Goal: Information Seeking & Learning: Learn about a topic

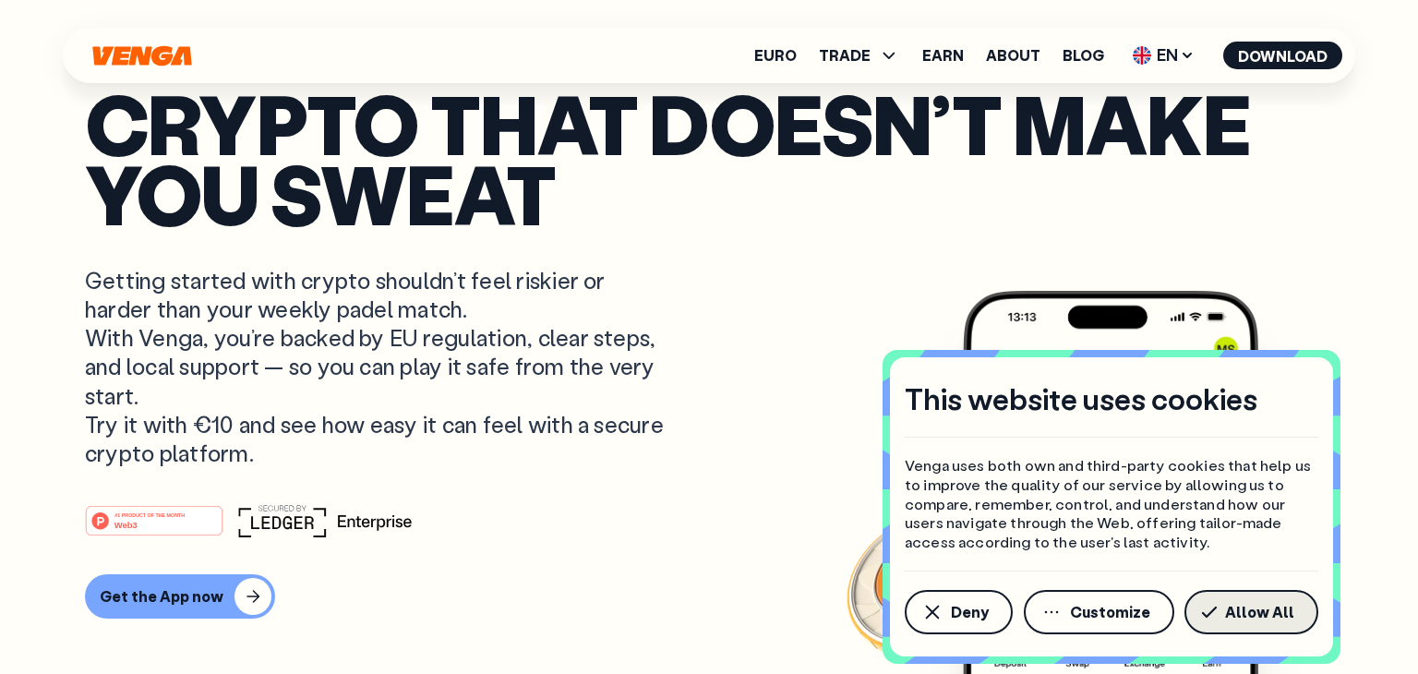
click at [1233, 616] on span "Allow All" at bounding box center [1259, 612] width 69 height 15
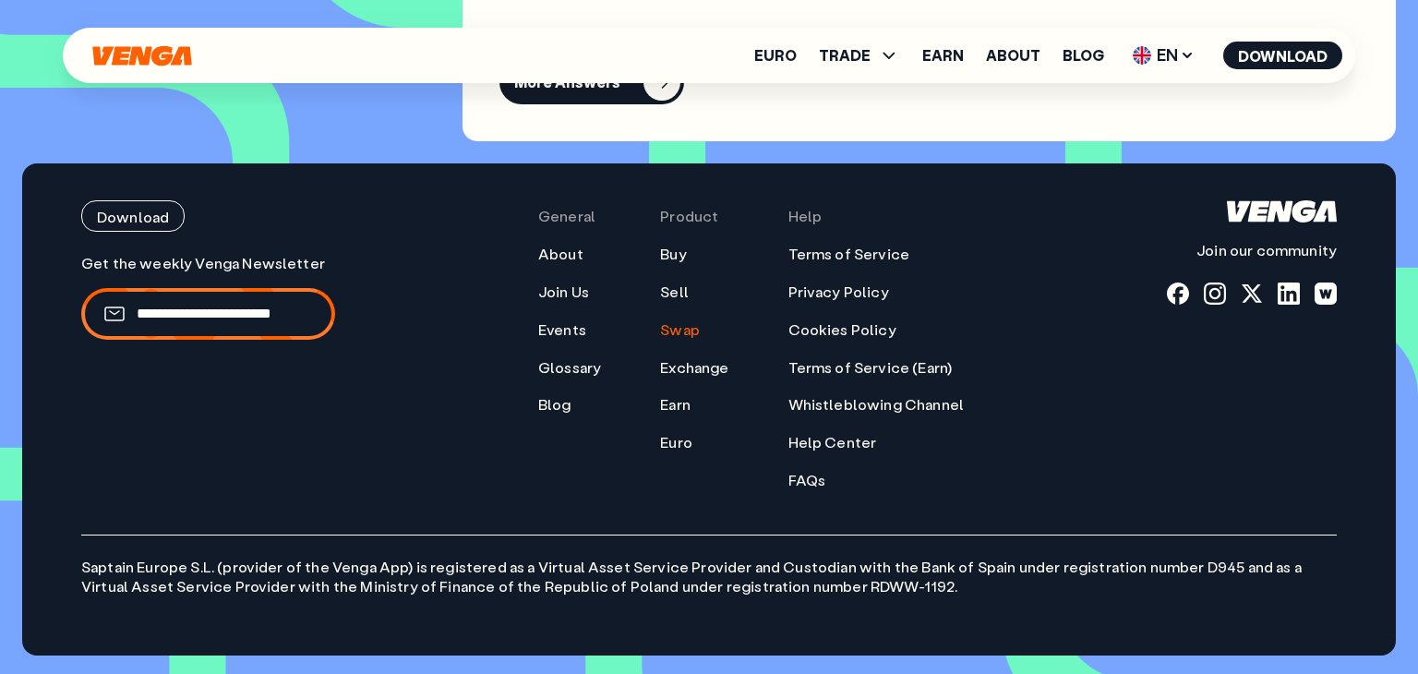
scroll to position [8265, 0]
click at [852, 246] on link "Terms of Service" at bounding box center [849, 254] width 122 height 19
click at [861, 292] on link "Privacy Policy" at bounding box center [838, 291] width 101 height 19
click at [824, 335] on link "Cookies Policy" at bounding box center [842, 329] width 108 height 19
click at [872, 365] on link "Terms of Service (Earn)" at bounding box center [870, 367] width 164 height 19
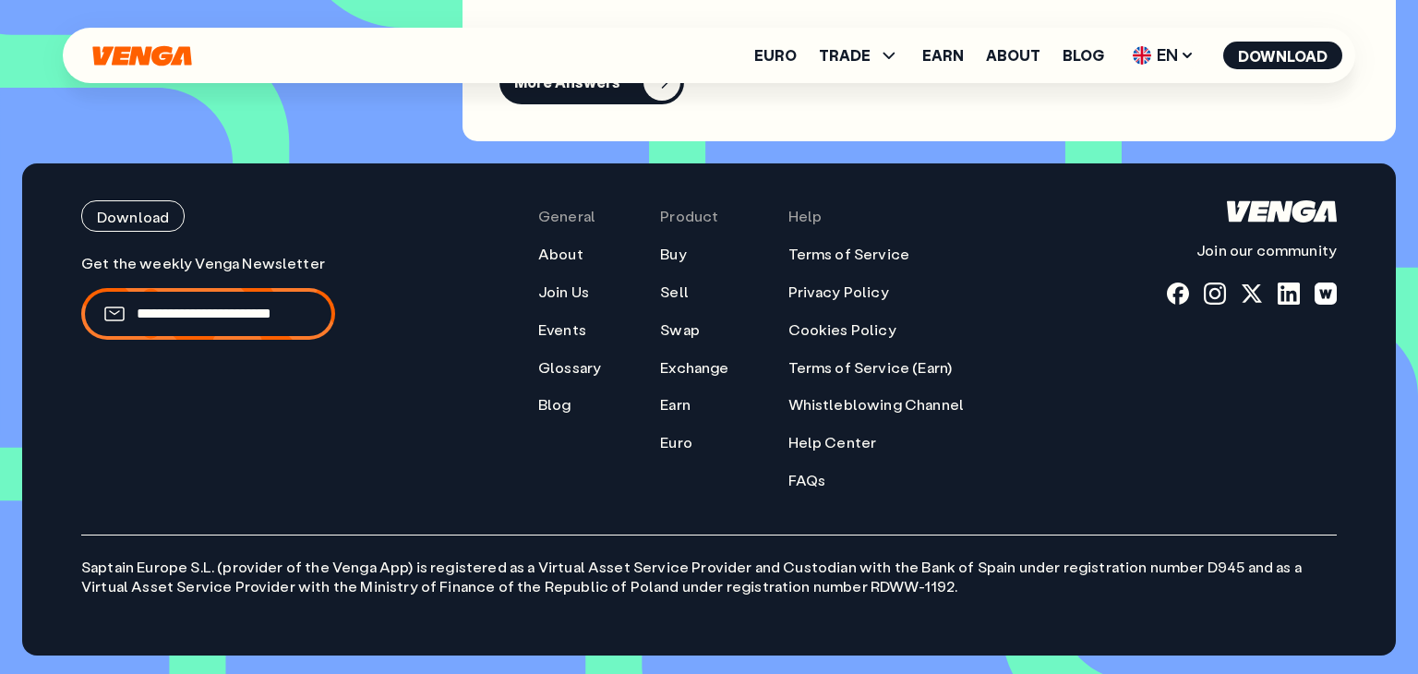
click at [106, 567] on p "Saptain Europe S.L. (provider of the Venga App) is registered as a Virtual Asse…" at bounding box center [708, 565] width 1255 height 62
click at [105, 568] on p "Saptain Europe S.L. (provider of the Venga App) is registered as a Virtual Asse…" at bounding box center [708, 565] width 1255 height 62
copy p "Saptain Europe S.L."
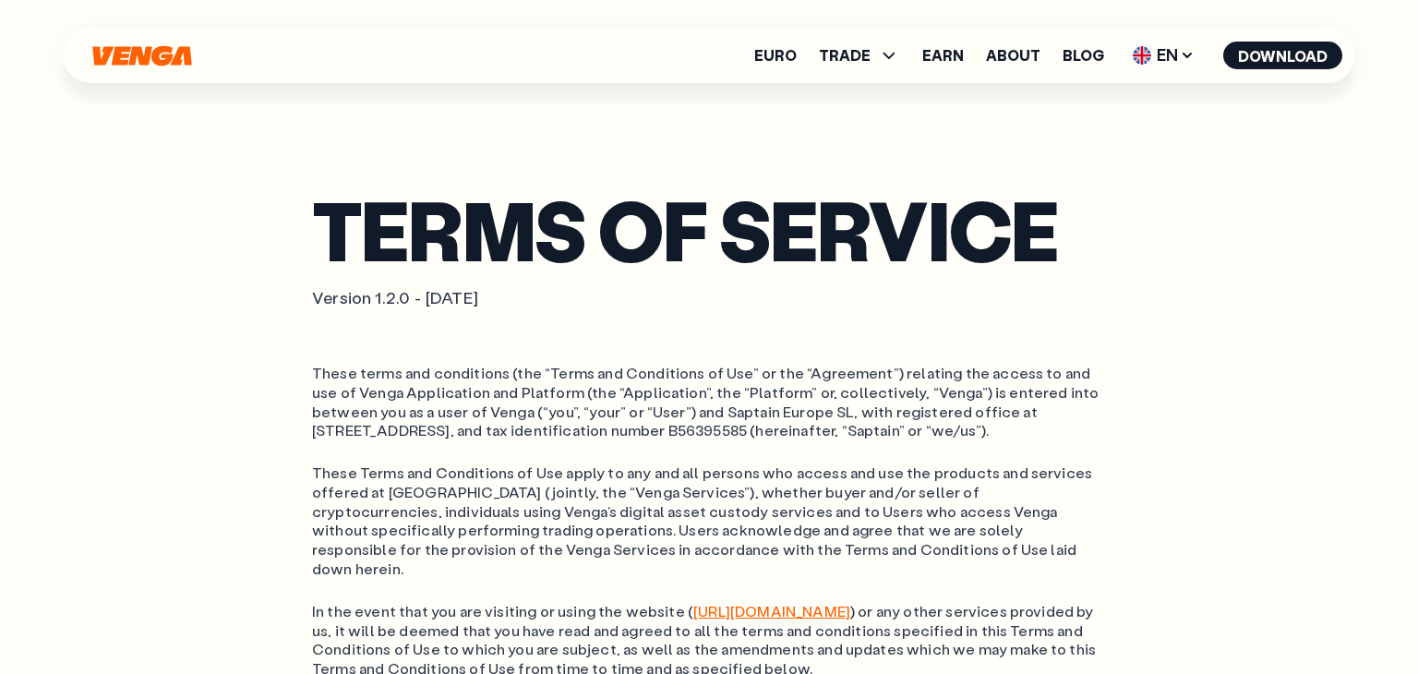
click at [329, 399] on ol "These terms and conditions (the “Terms and Conditions of Use” or the “Agreement…" at bounding box center [709, 402] width 794 height 77
copy ol "Venga Application"
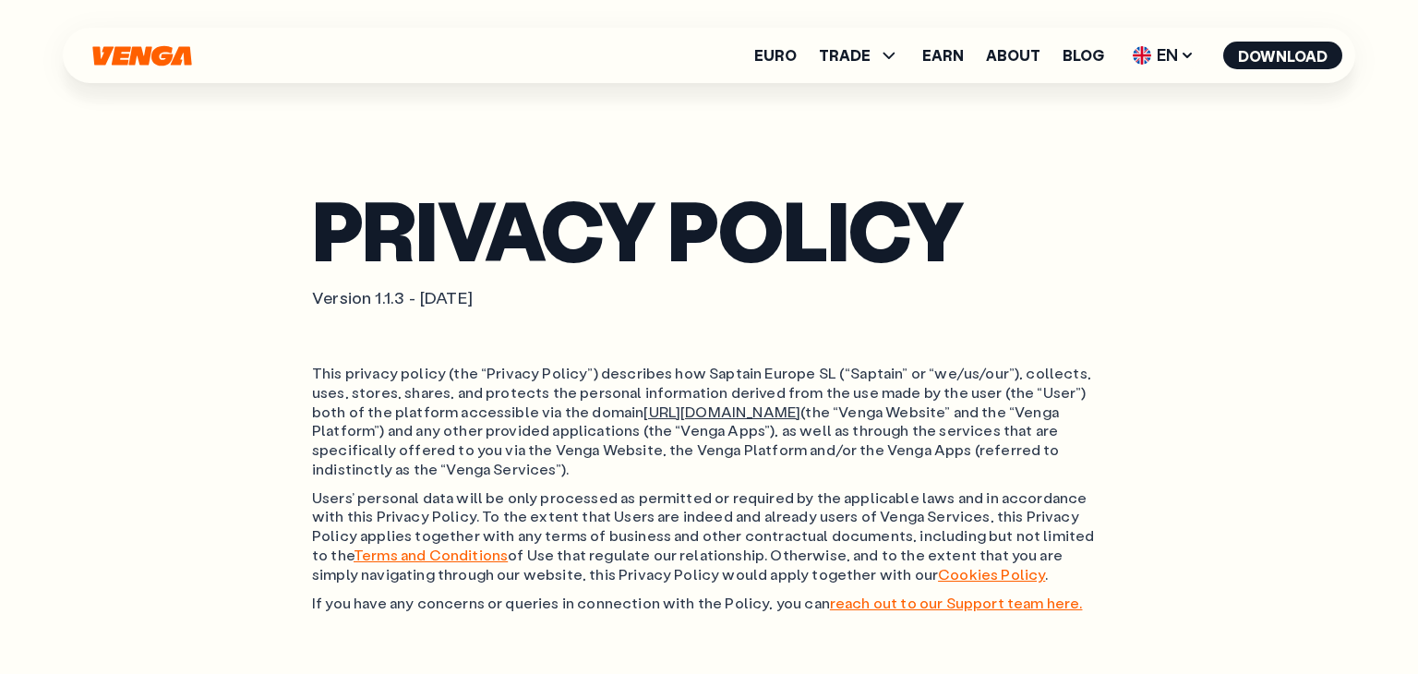
click at [726, 364] on p "This privacy policy (the “Privacy Policy”) describes how Saptain Europe SL (“Sa…" at bounding box center [709, 421] width 794 height 115
click at [725, 365] on p "This privacy policy (the “Privacy Policy”) describes how Saptain Europe SL (“Sa…" at bounding box center [709, 421] width 794 height 115
copy p "Saptain Europe SL"
click at [716, 372] on p "This privacy policy (the “Privacy Policy”) describes how Saptain Europe SL (“Sa…" at bounding box center [709, 421] width 794 height 115
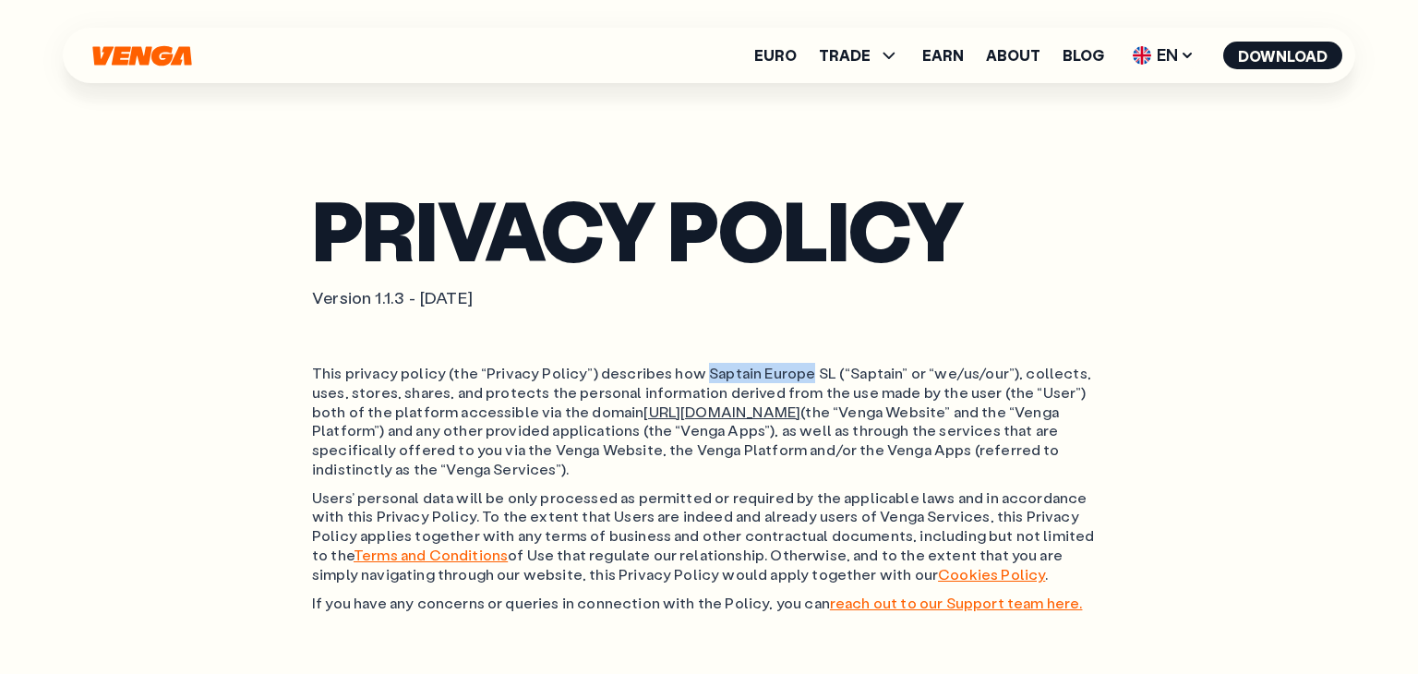
copy p "Saptain Europe"
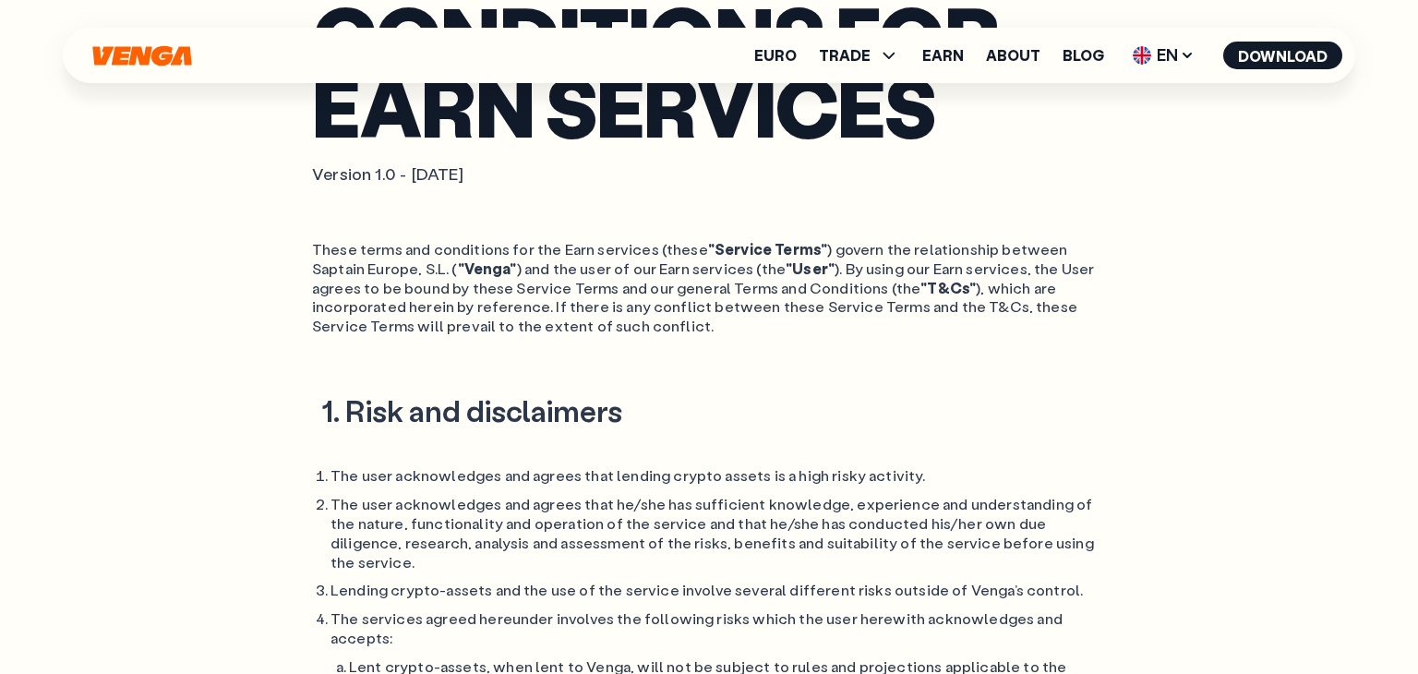
scroll to position [266, 0]
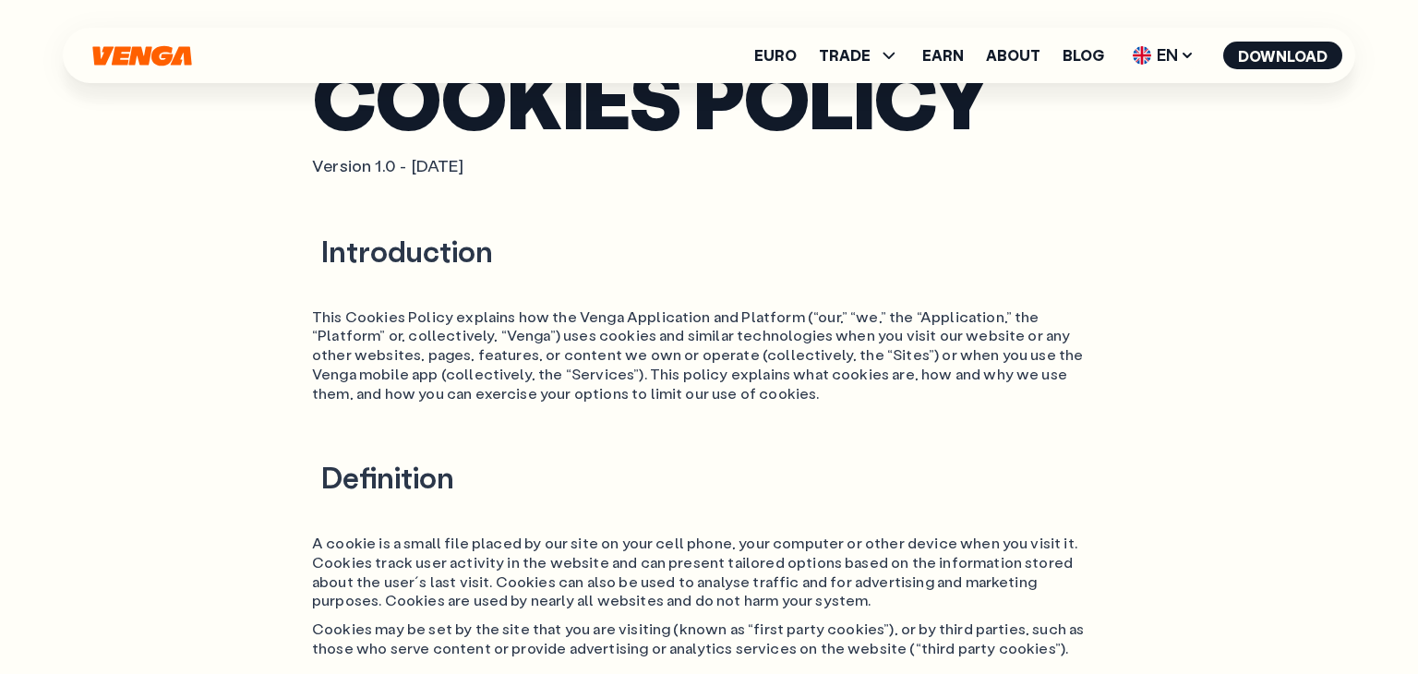
scroll to position [133, 0]
click at [580, 317] on p "This Cookies Policy explains how the Venga Application and Platform (“our,” “we…" at bounding box center [709, 354] width 794 height 96
copy p "Venga Application"
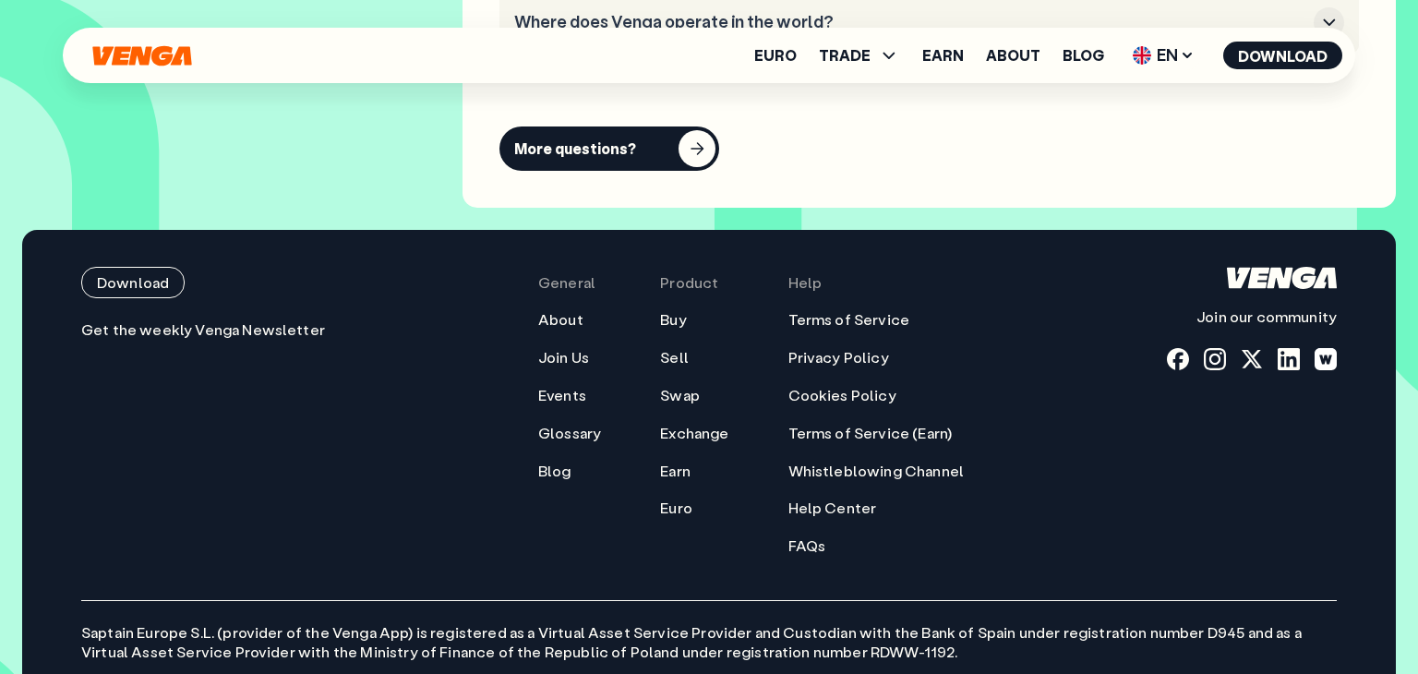
scroll to position [8282, 0]
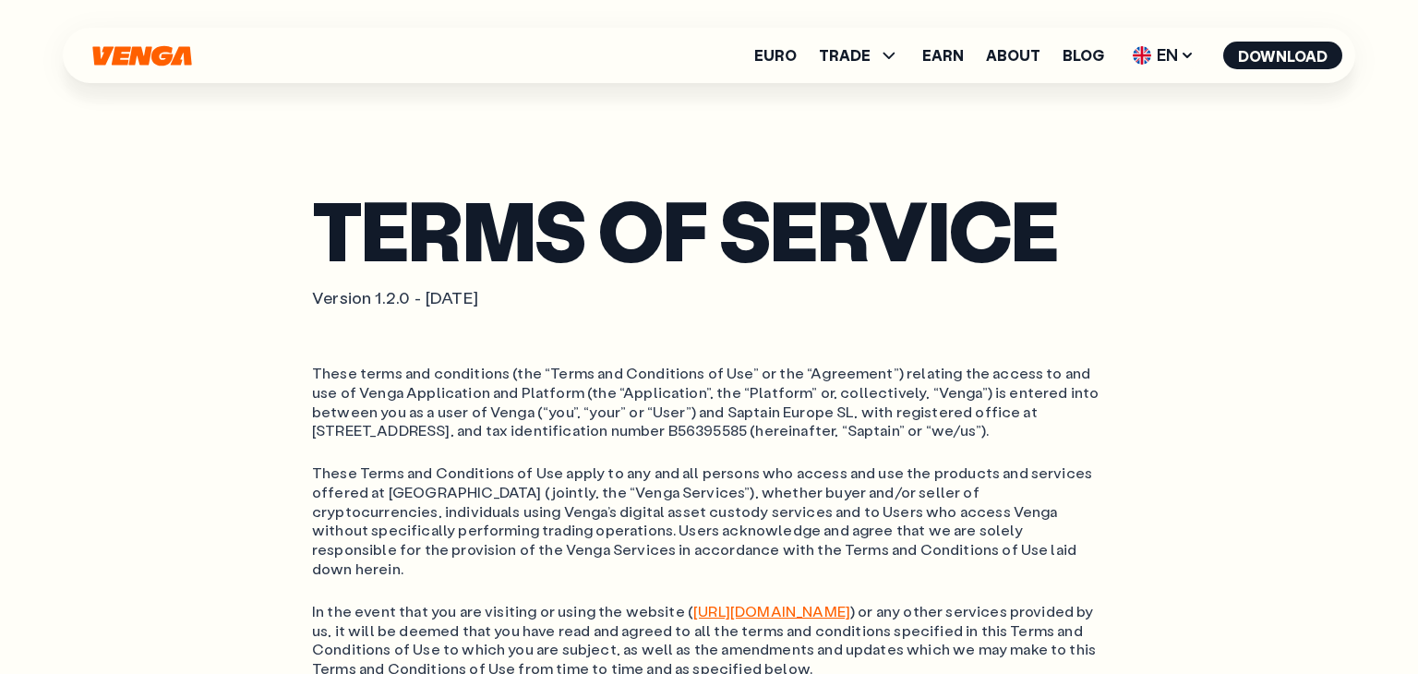
click at [341, 391] on ol "These terms and conditions (the “Terms and Conditions of Use” or the “Agreement…" at bounding box center [709, 402] width 794 height 77
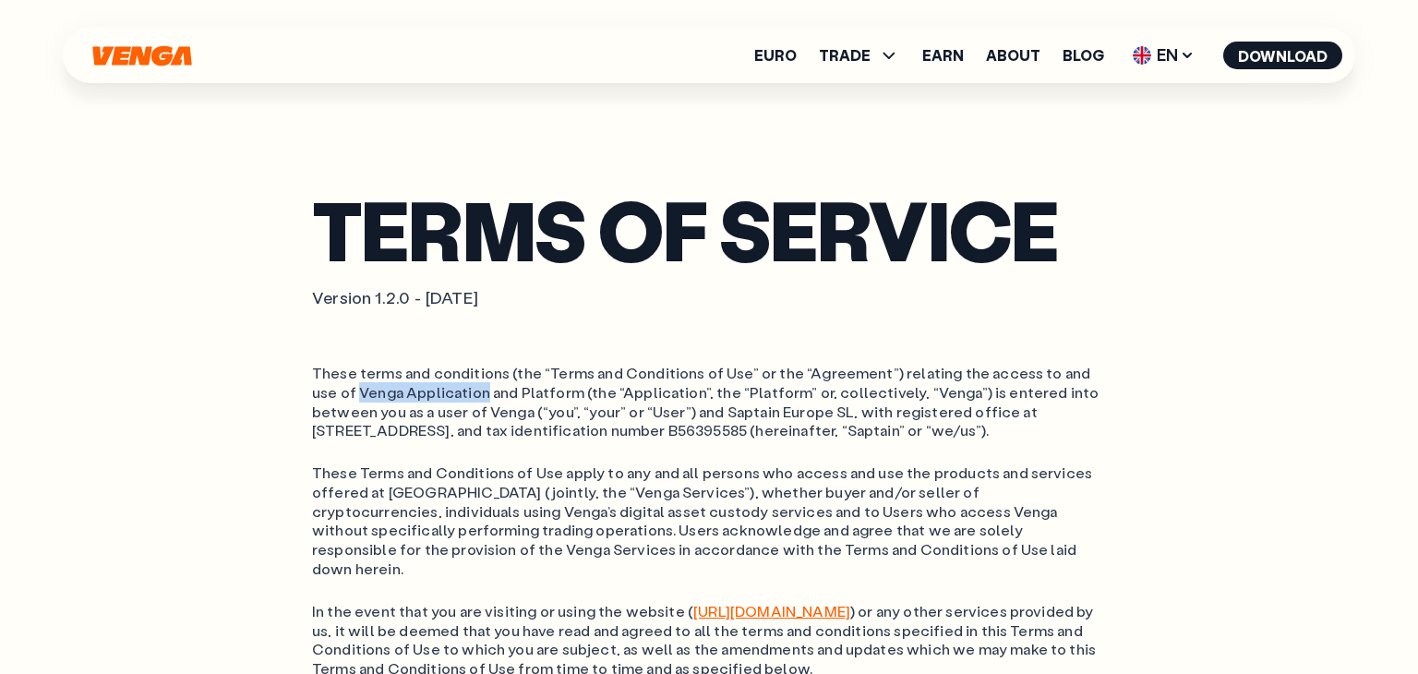
copy ol "Venga Application"
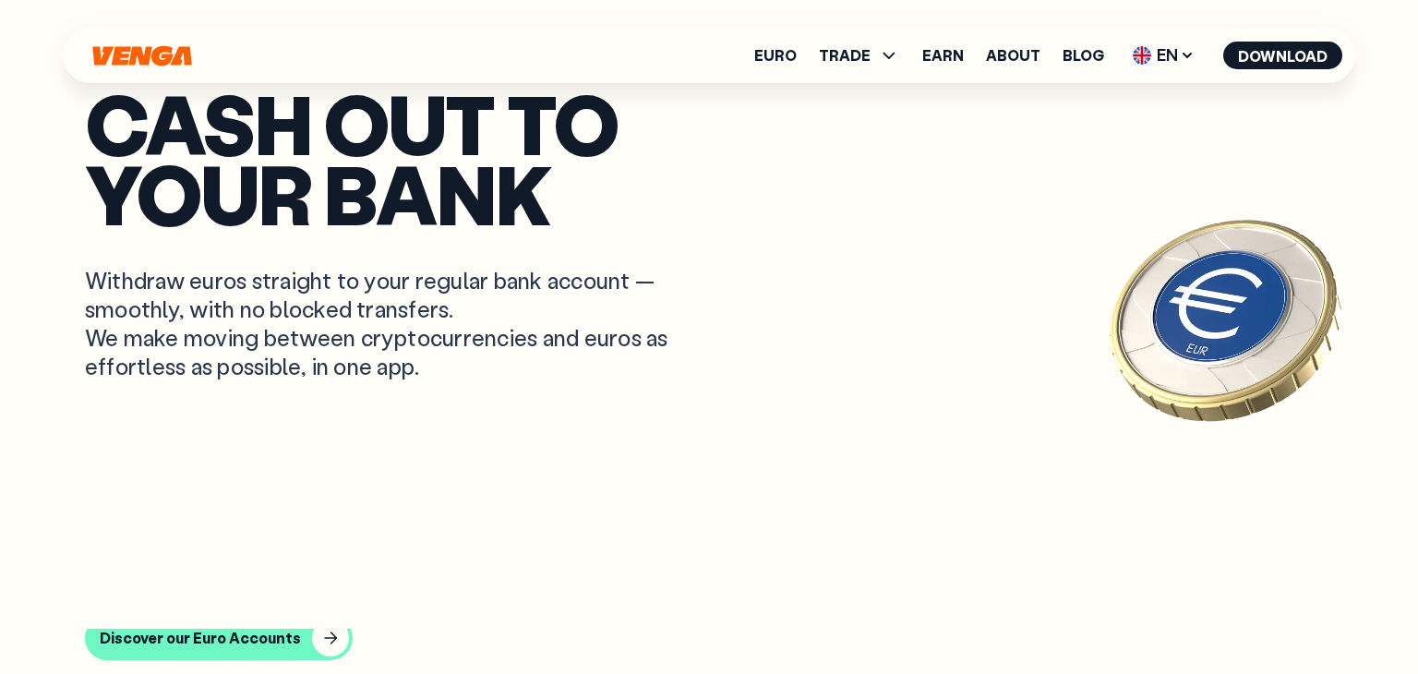
scroll to position [8265, 0]
